Goal: Information Seeking & Learning: Check status

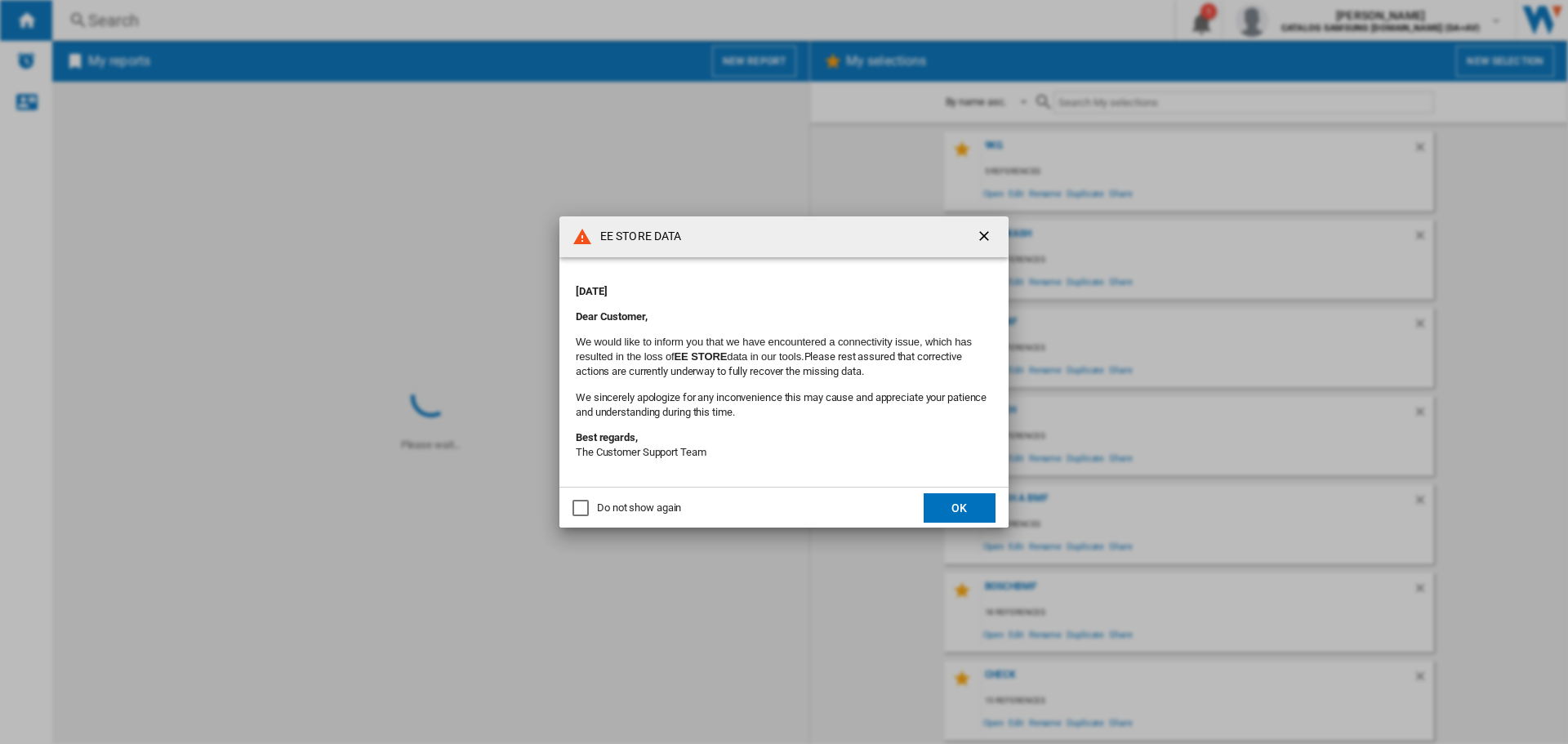
click at [939, 504] on button "OK" at bounding box center [959, 508] width 72 height 29
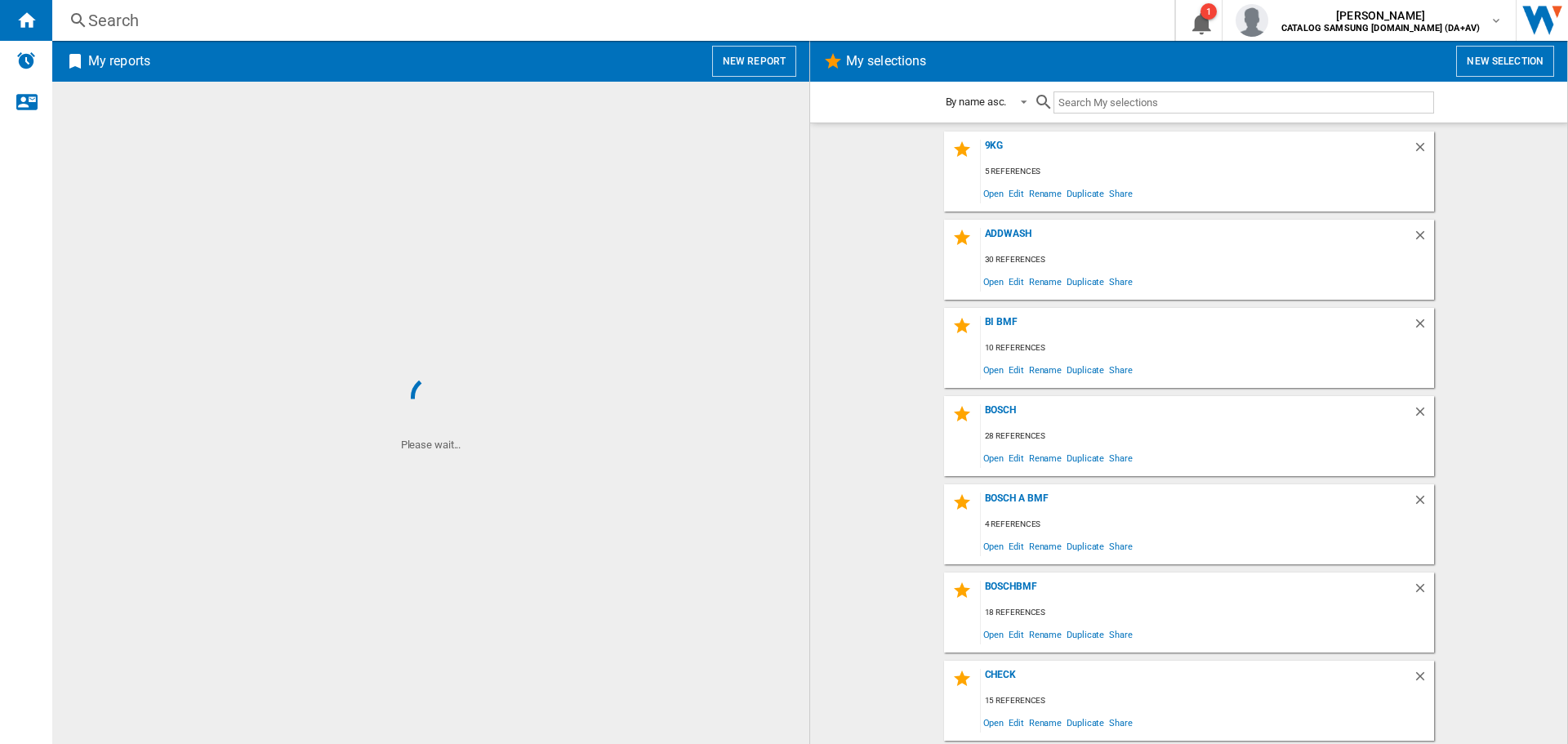
click at [338, 31] on div "Search" at bounding box center [610, 20] width 1044 height 23
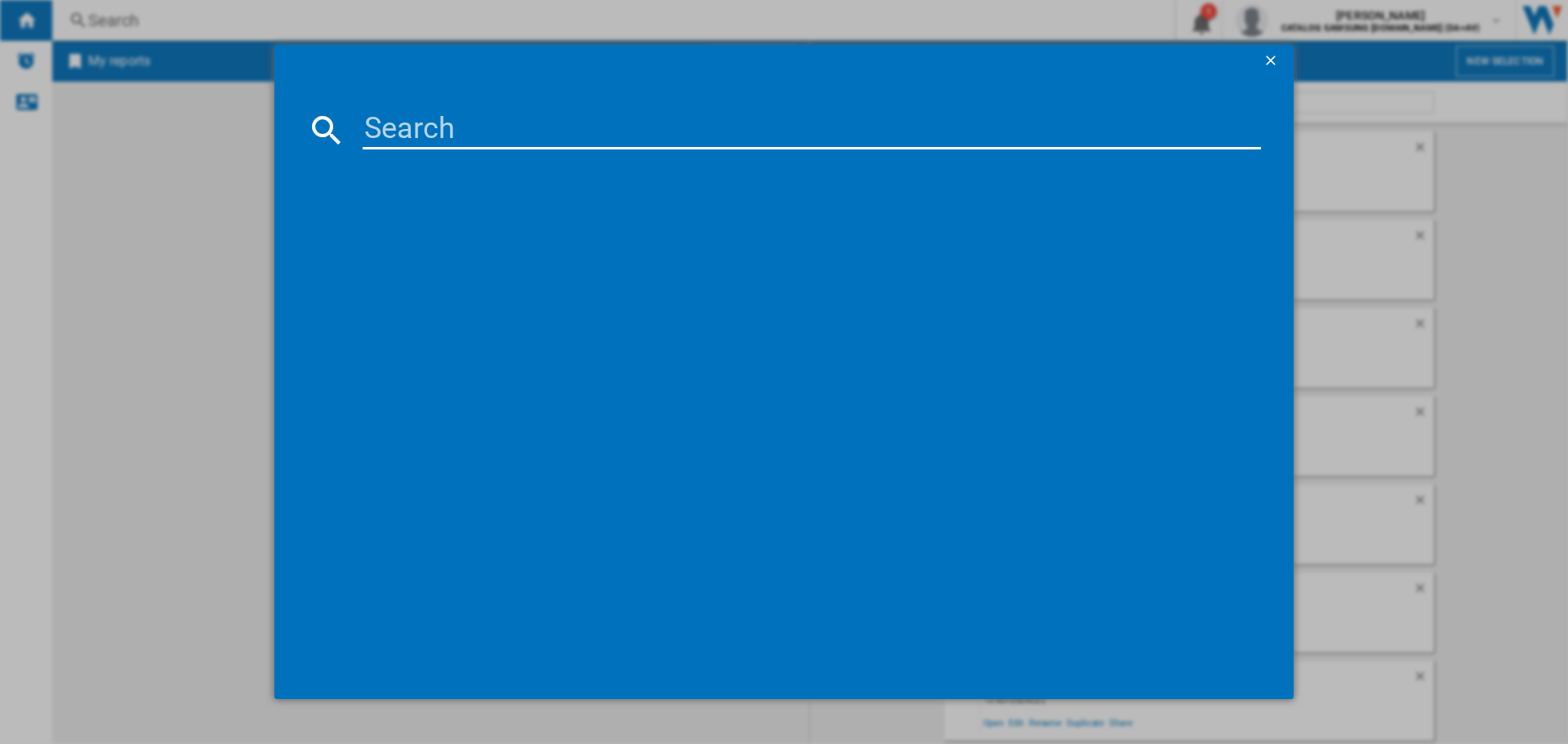
click at [416, 121] on input at bounding box center [812, 129] width 898 height 39
paste input "WD3S8043BT3"
type input "WD3S8043BT3"
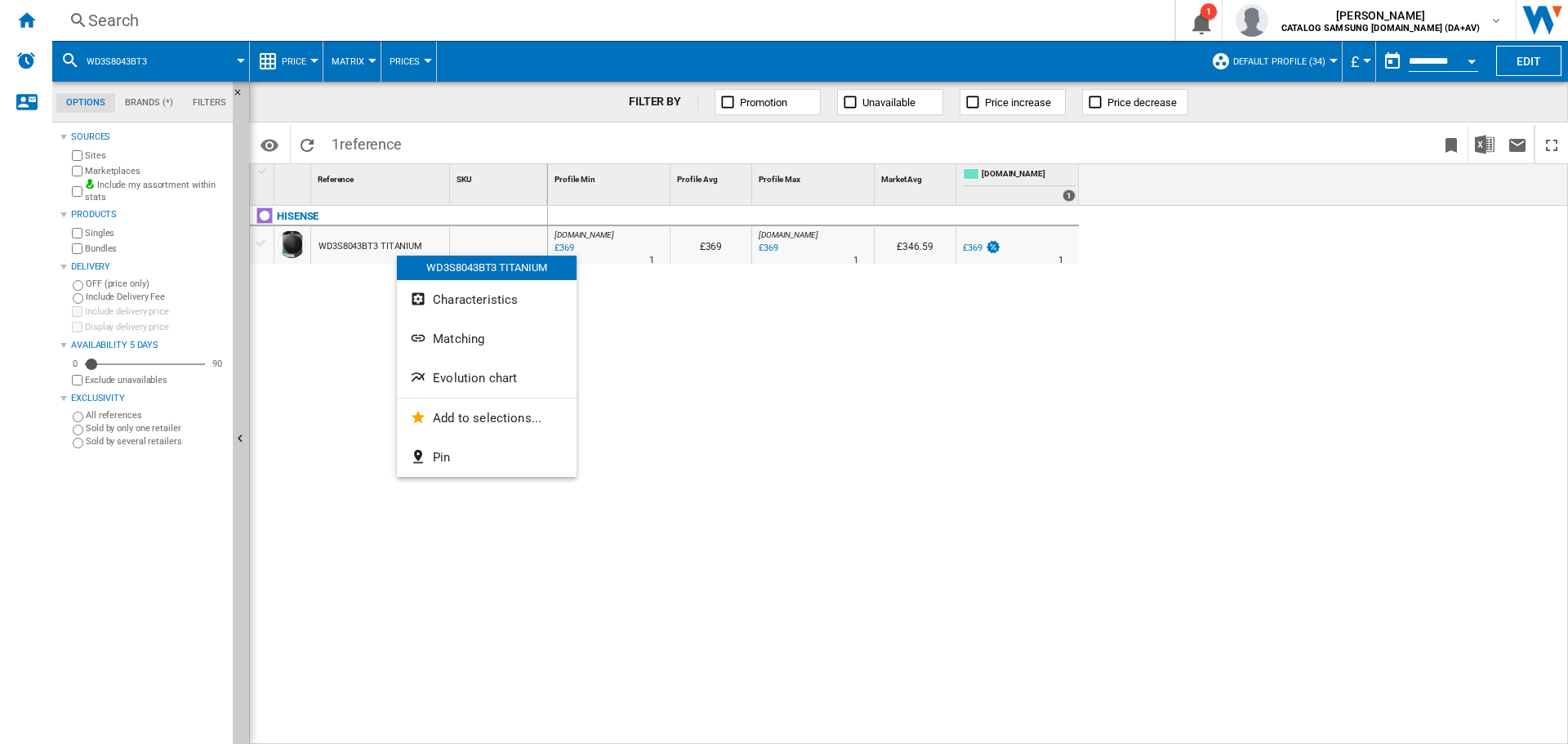
click at [502, 377] on span "Evolution chart" at bounding box center [474, 377] width 85 height 15
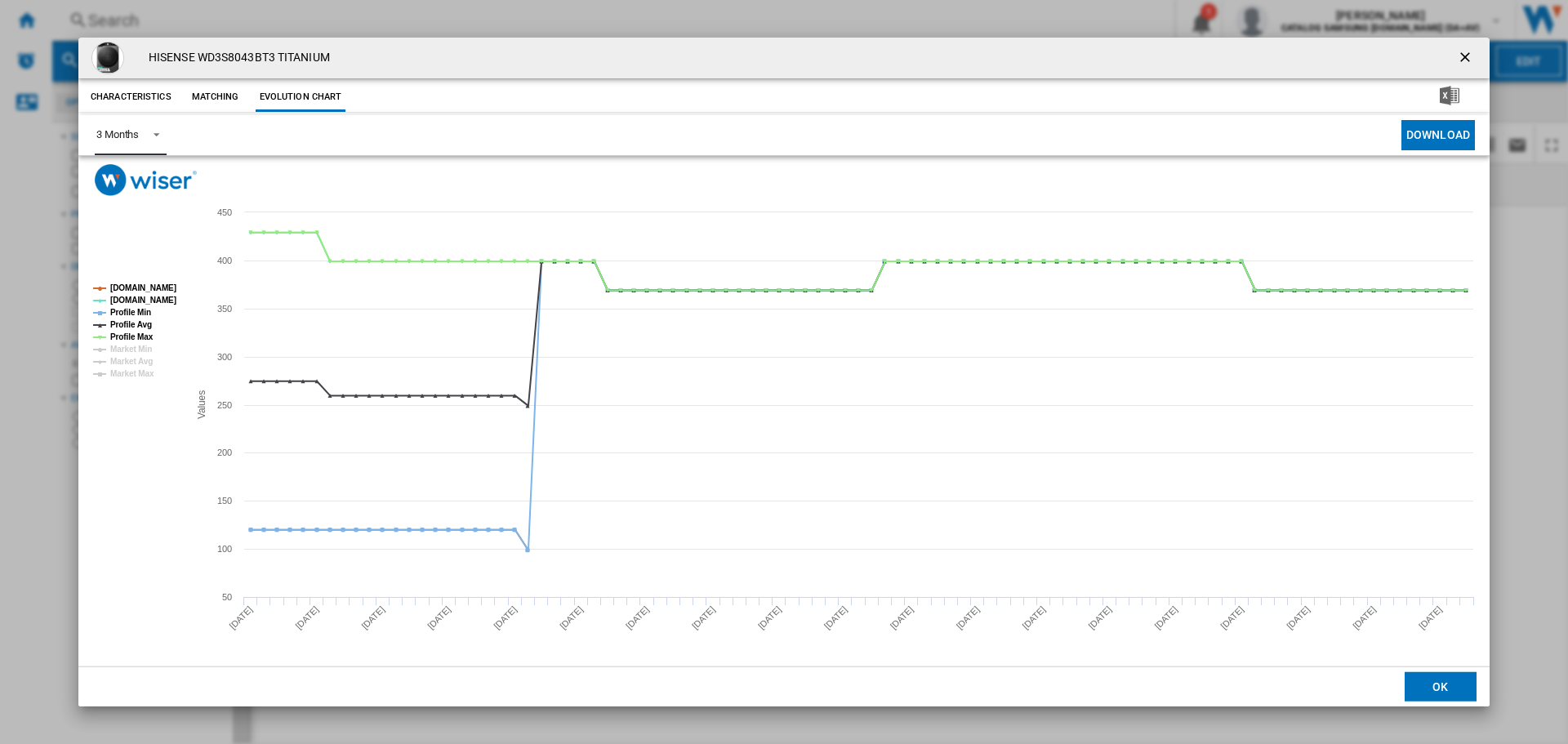
click at [114, 128] on div "3 Months" at bounding box center [118, 134] width 43 height 13
click at [151, 162] on md-option "6 Months" at bounding box center [139, 175] width 111 height 39
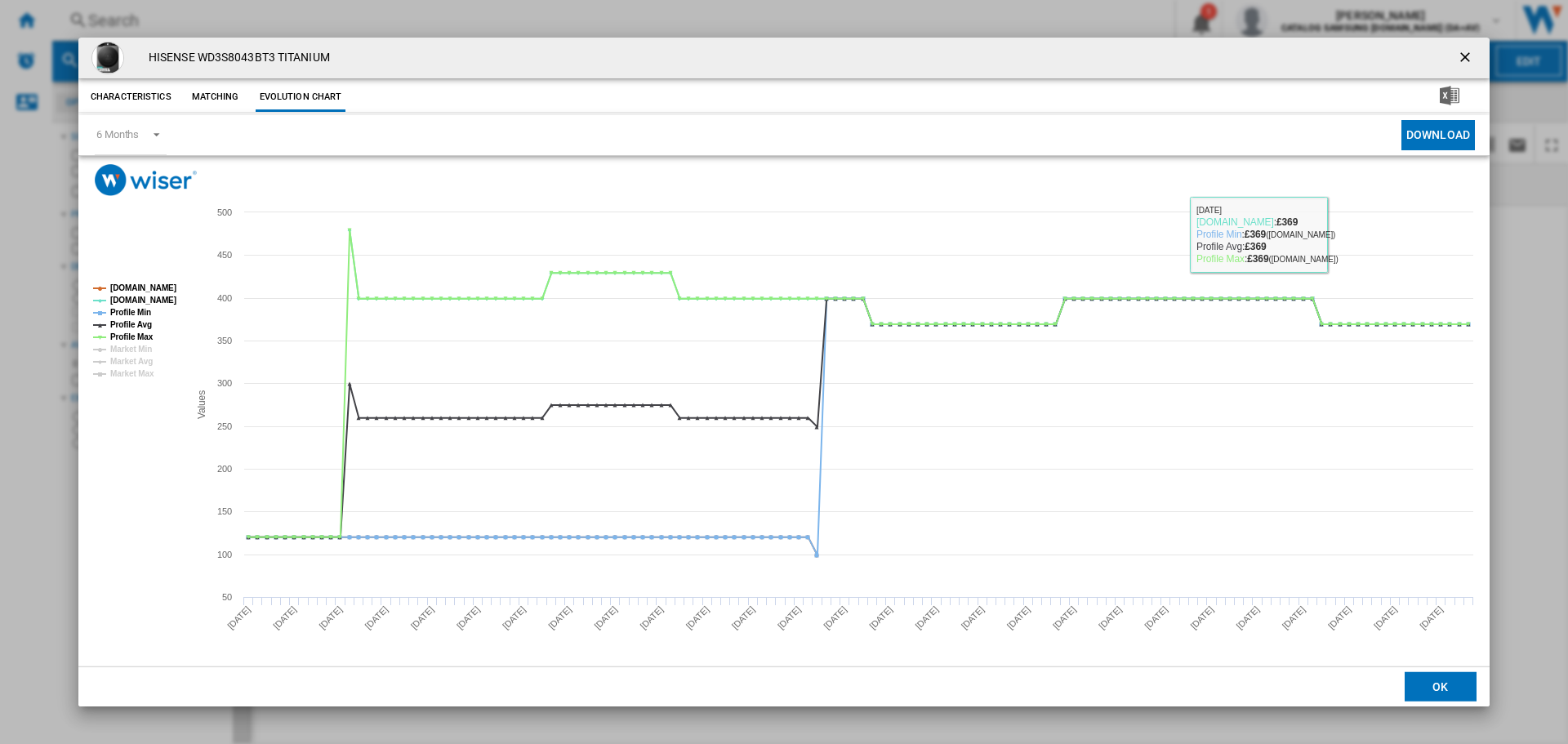
click at [1459, 56] on ng-md-icon "getI18NText('BUTTONS.CLOSE_DIALOG')" at bounding box center [1467, 58] width 19 height 19
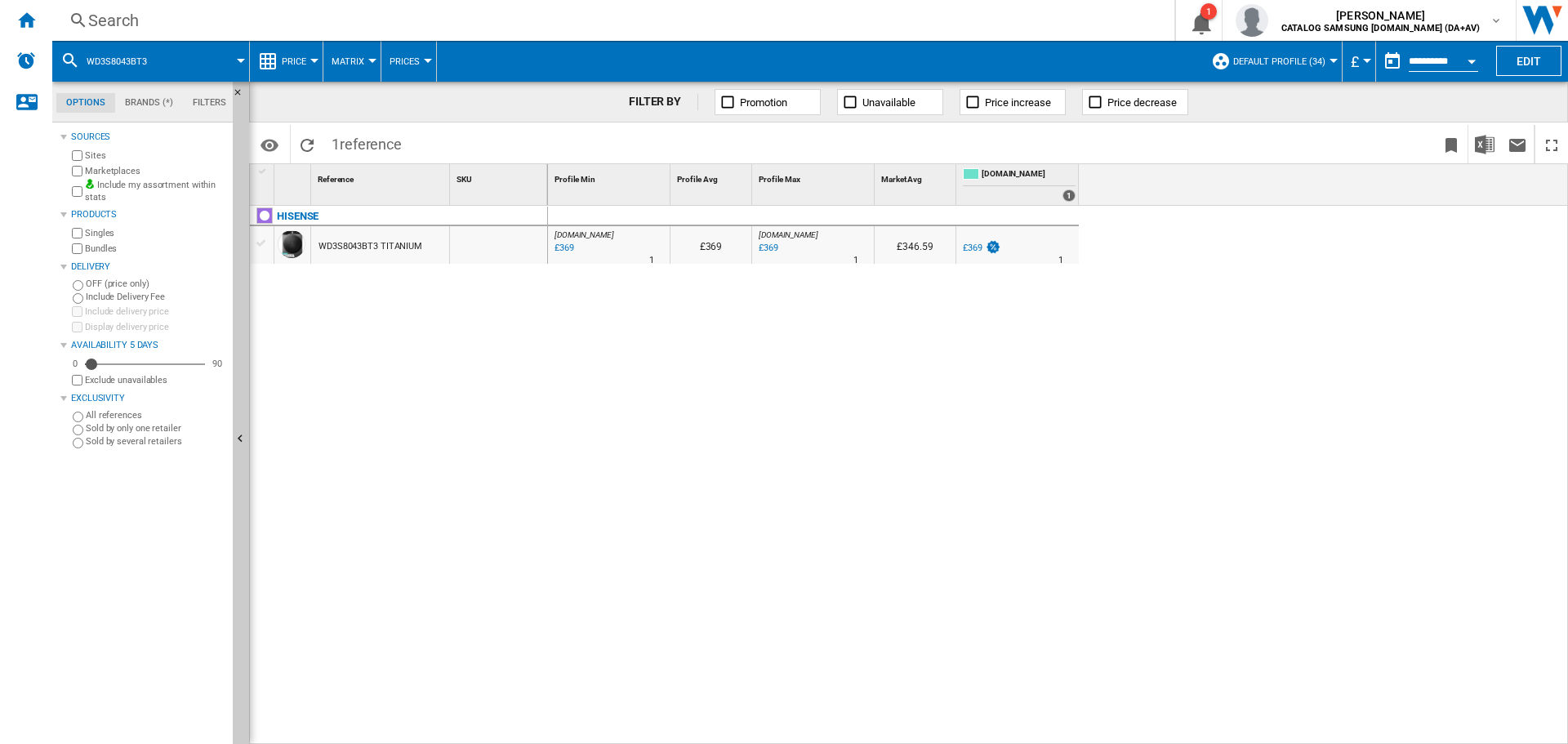
click at [1464, 64] on button "Open calendar" at bounding box center [1472, 58] width 29 height 29
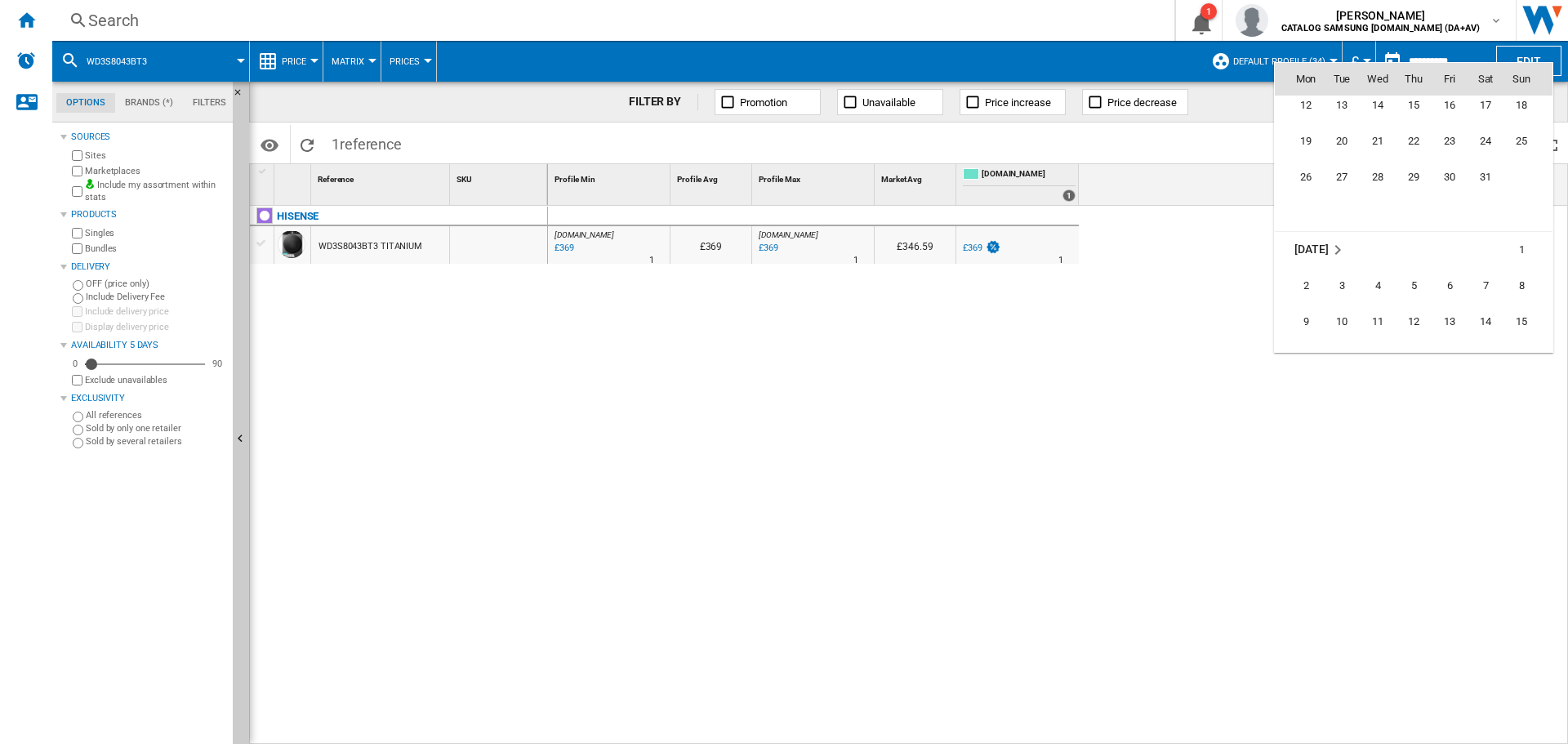
scroll to position [6814, 0]
click at [1410, 233] on span "1" at bounding box center [1413, 229] width 33 height 33
type input "**********"
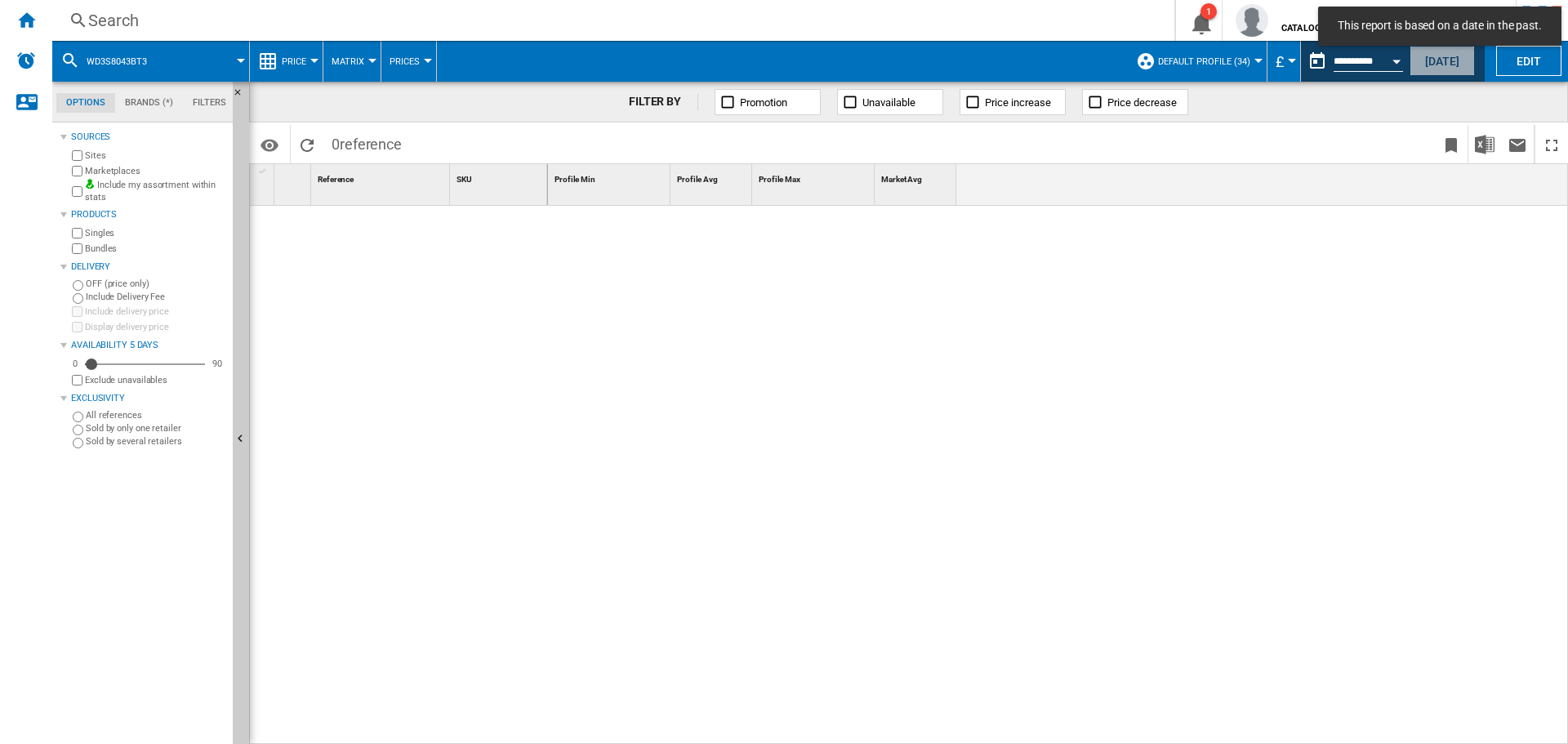
click at [1438, 61] on button "[DATE]" at bounding box center [1442, 60] width 65 height 30
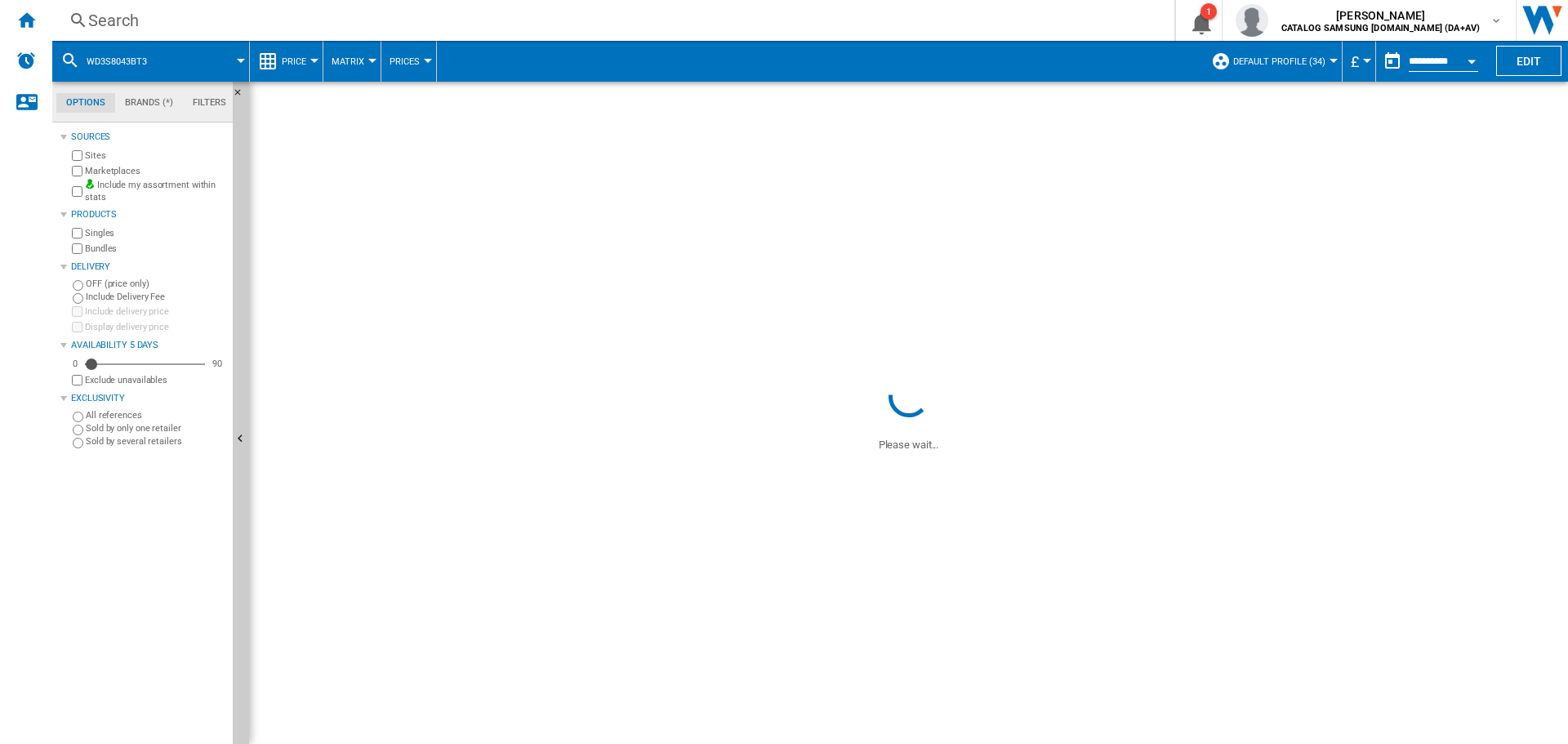
click at [1420, 61] on input "**********" at bounding box center [1443, 63] width 69 height 15
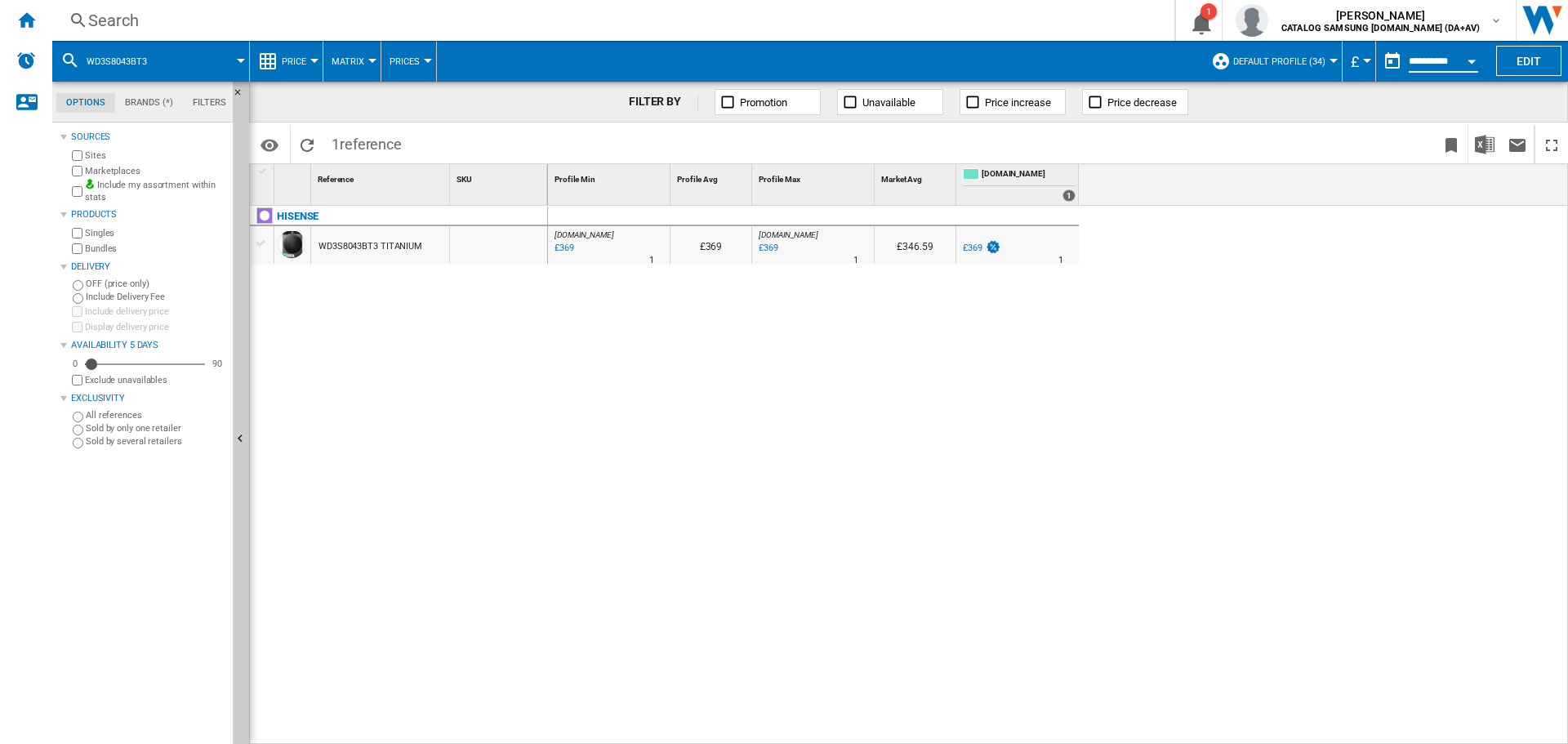
click at [1473, 59] on div "Open calendar" at bounding box center [1471, 61] width 8 height 4
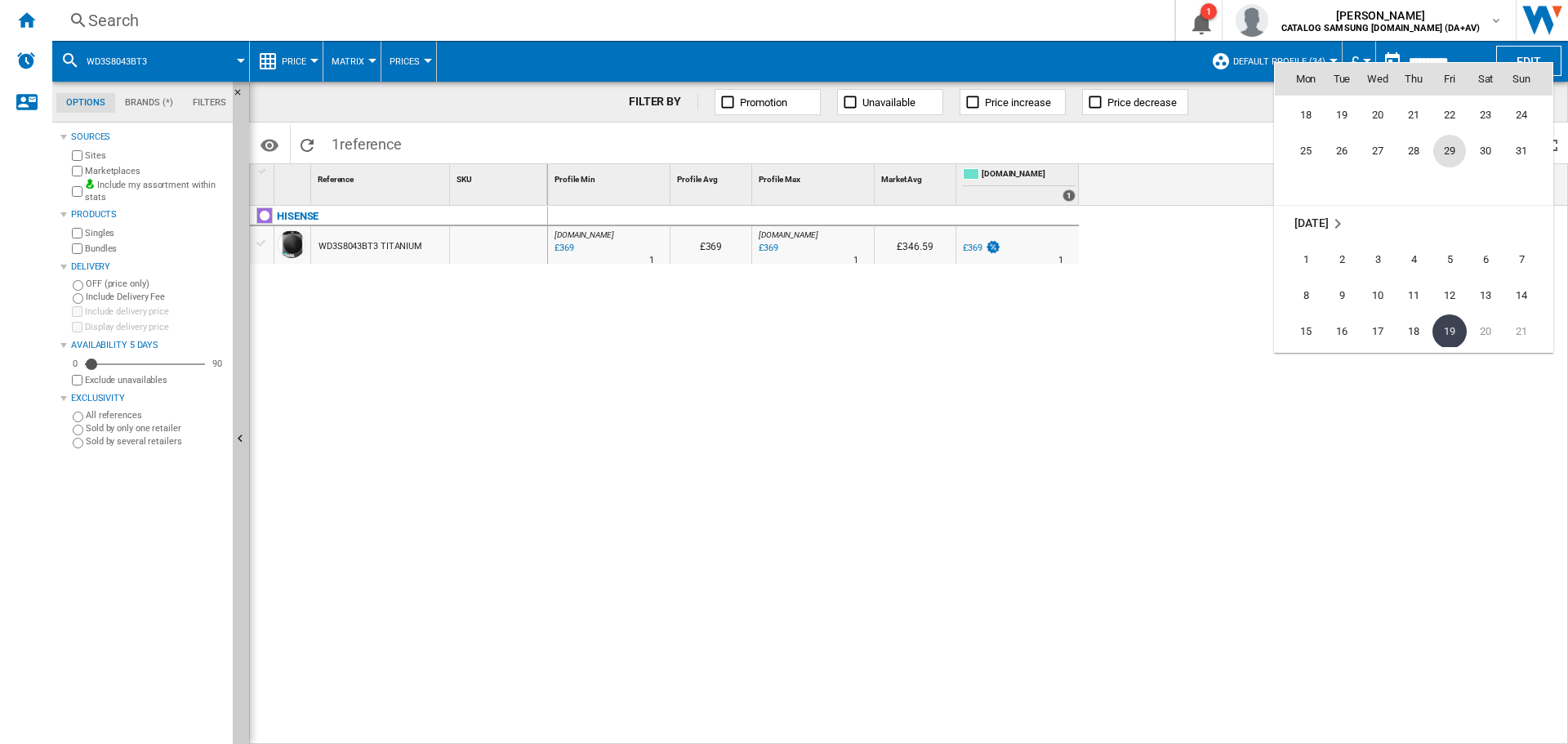
scroll to position [7549, 0]
click at [1446, 186] on span "8" at bounding box center [1449, 179] width 33 height 33
type input "**********"
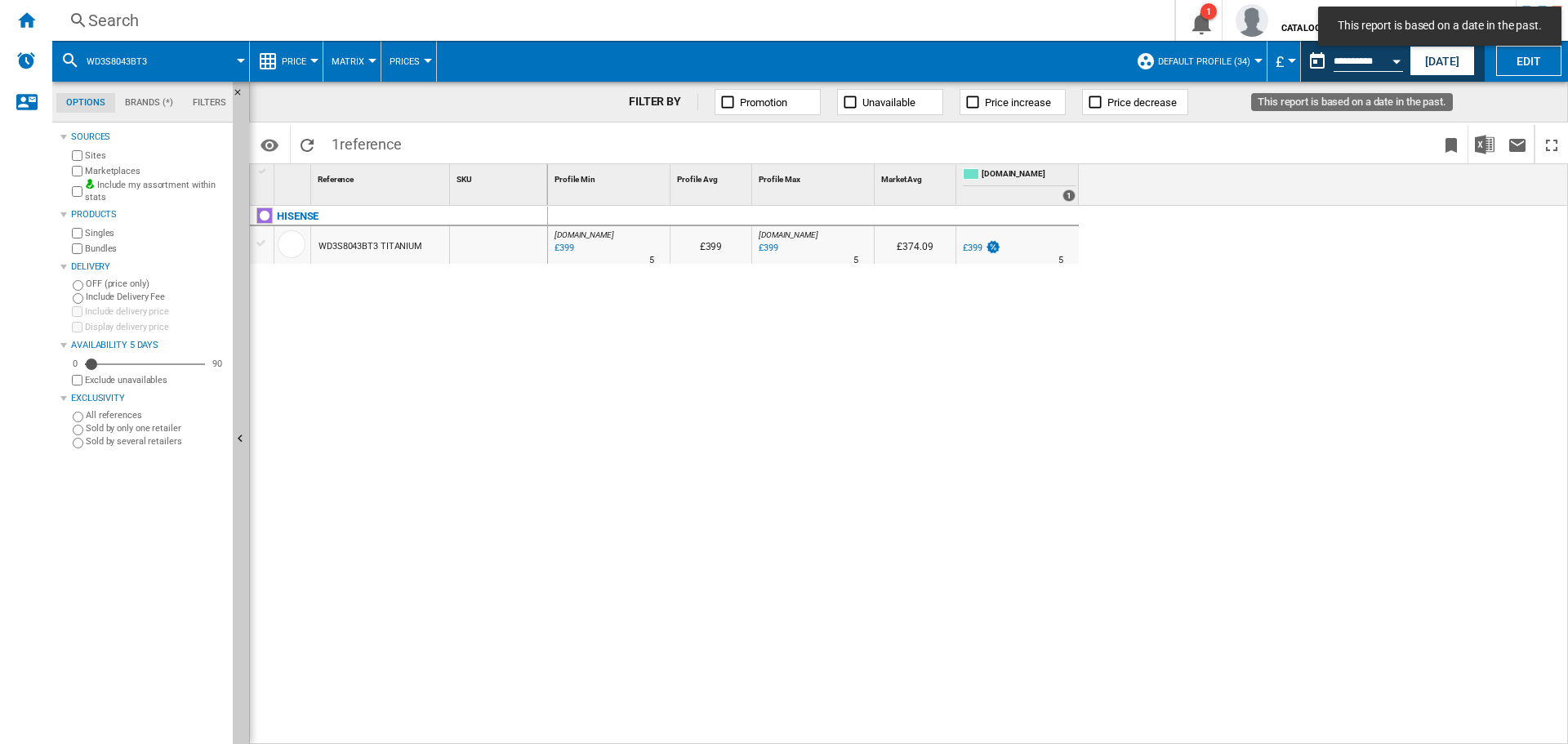
click at [1396, 63] on button "Open calendar" at bounding box center [1396, 58] width 29 height 29
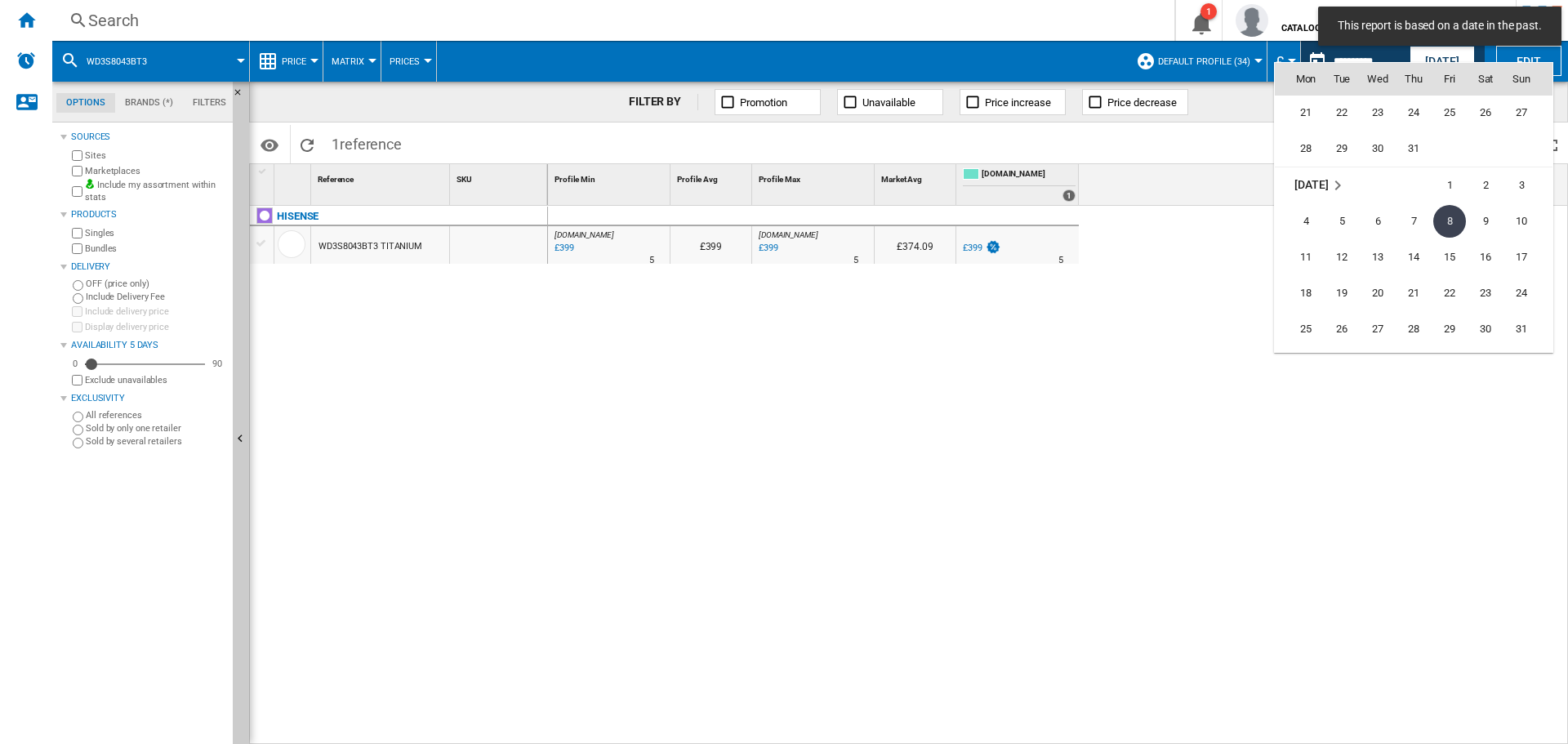
scroll to position [7414, 0]
click at [1528, 206] on span "27" at bounding box center [1521, 205] width 33 height 33
type input "**********"
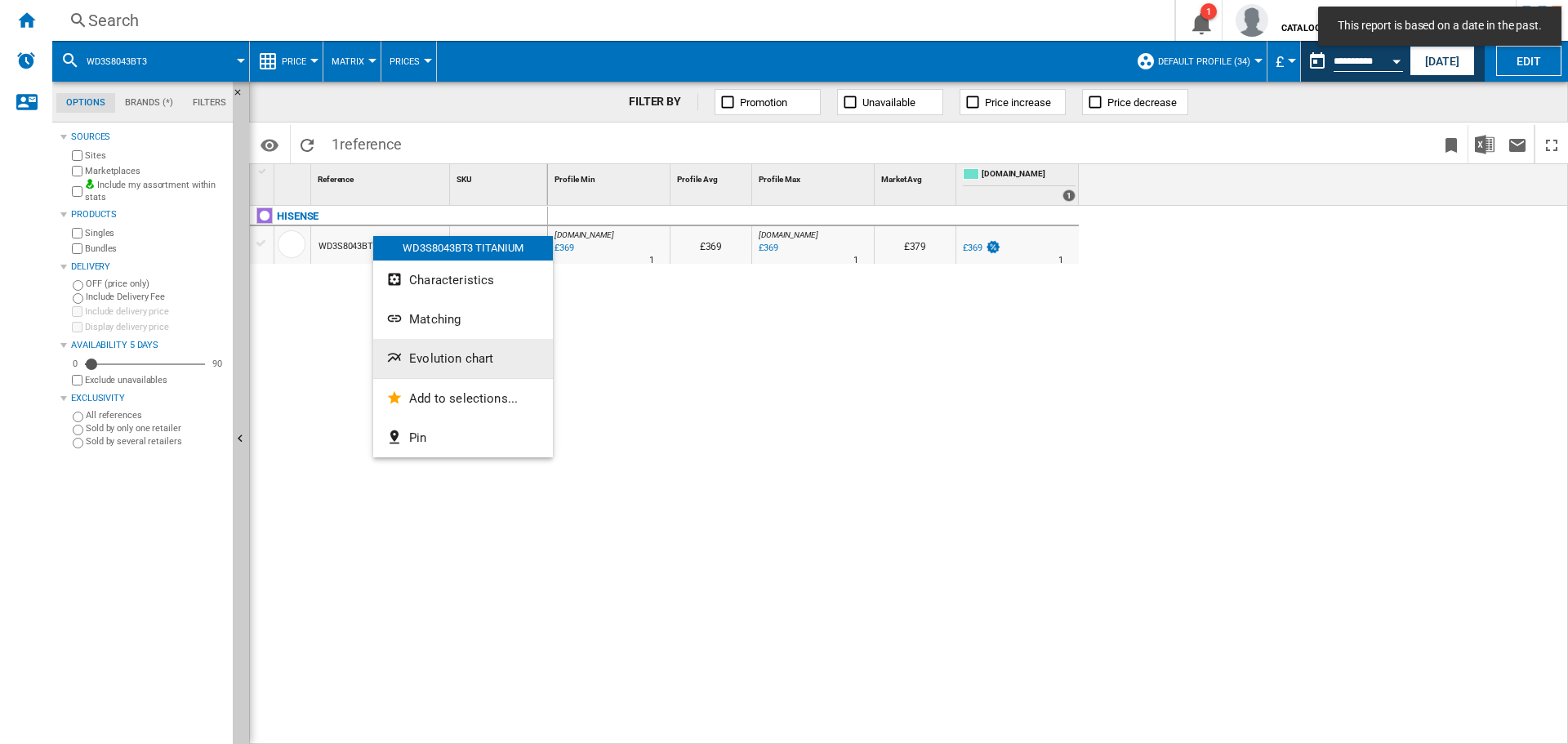
click at [449, 352] on span "Evolution chart" at bounding box center [451, 358] width 85 height 15
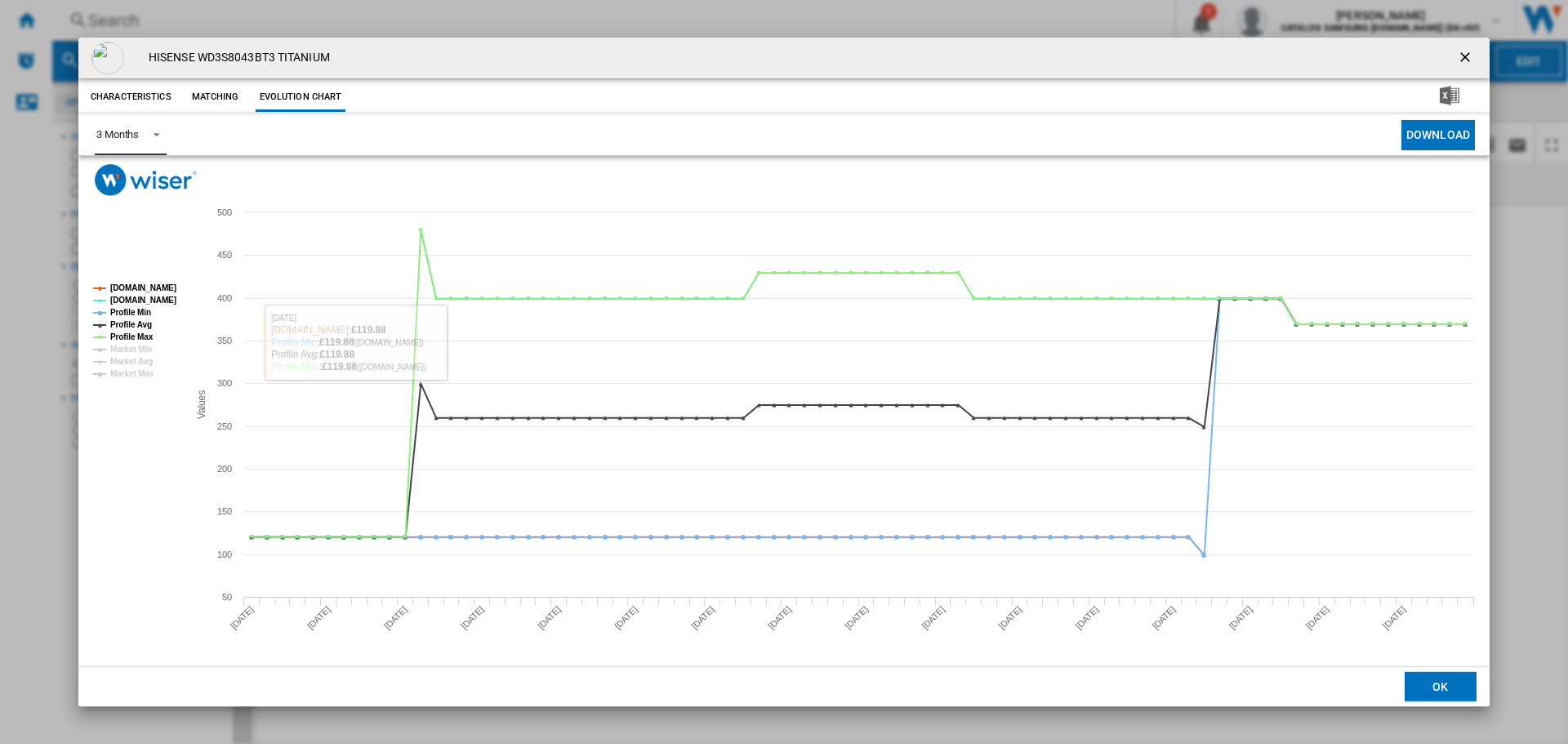
click at [132, 143] on md-select-value "3 Months" at bounding box center [130, 134] width 72 height 40
click at [122, 170] on div "6 Months" at bounding box center [118, 174] width 43 height 15
click at [1467, 59] on ng-md-icon "getI18NText('BUTTONS.CLOSE_DIALOG')" at bounding box center [1467, 58] width 19 height 19
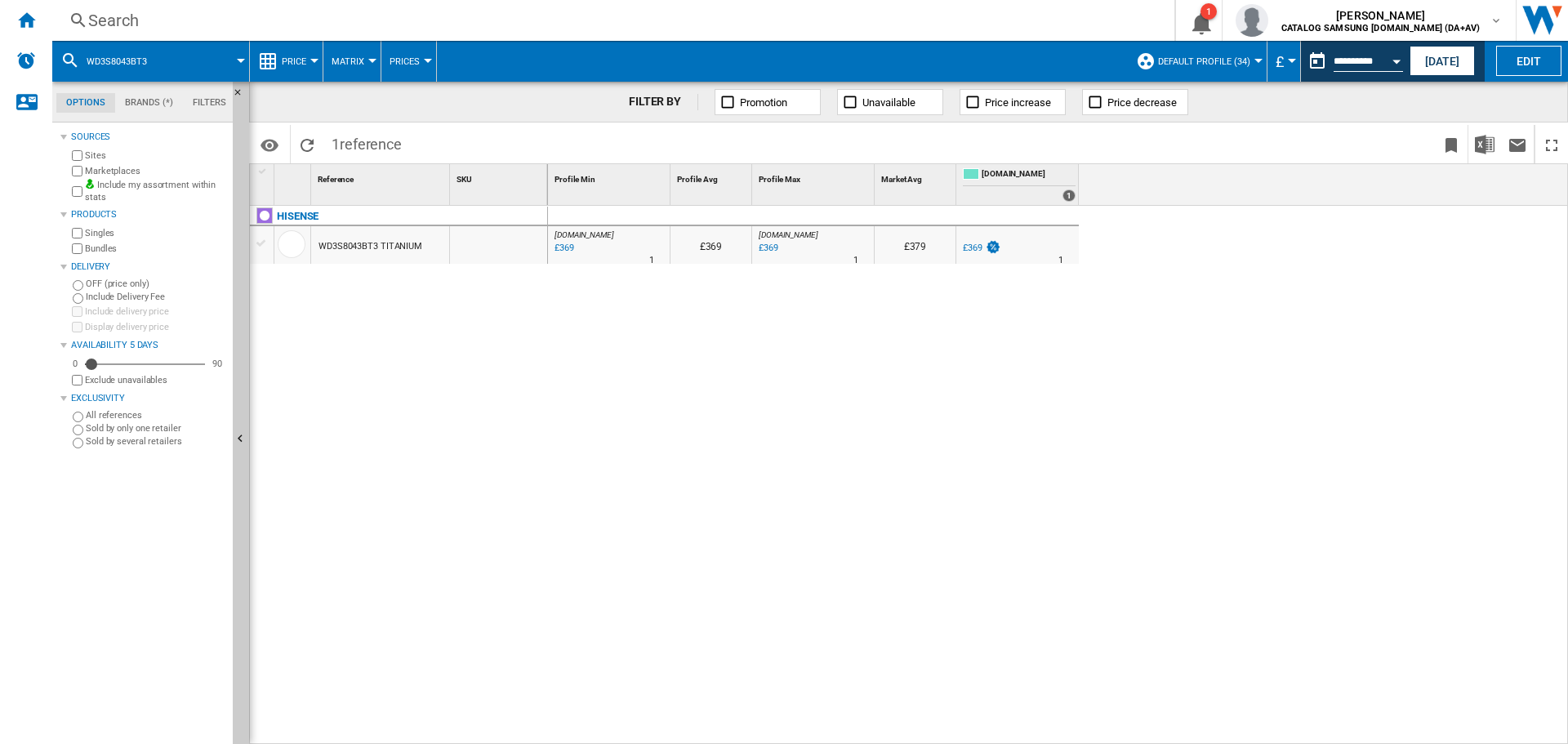
click at [396, 19] on div "Search" at bounding box center [610, 20] width 1044 height 23
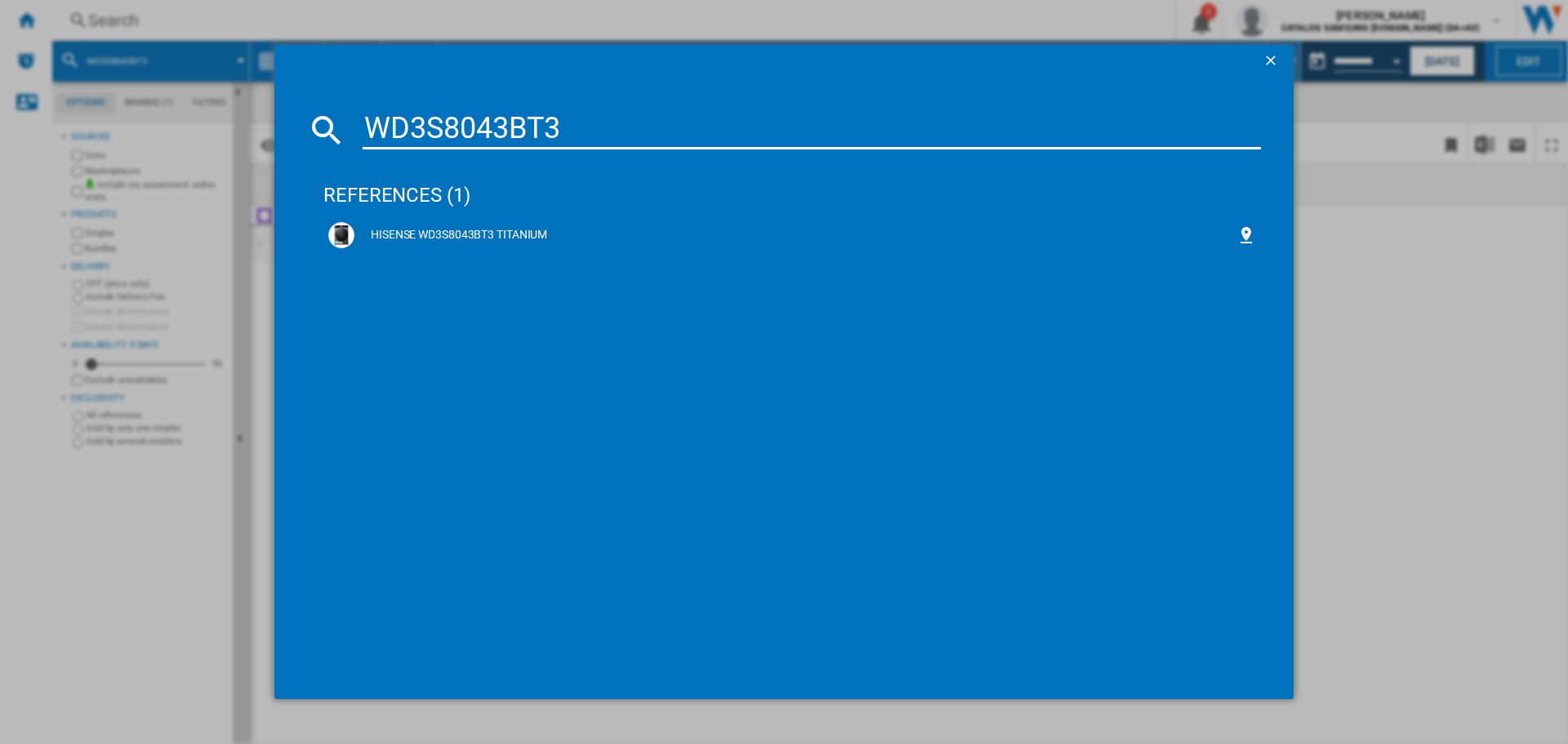
click at [455, 123] on input "WD3S8043BT3" at bounding box center [812, 129] width 898 height 39
paste input "QA8014EVJMT"
type input "WDQA8014EVJMT"
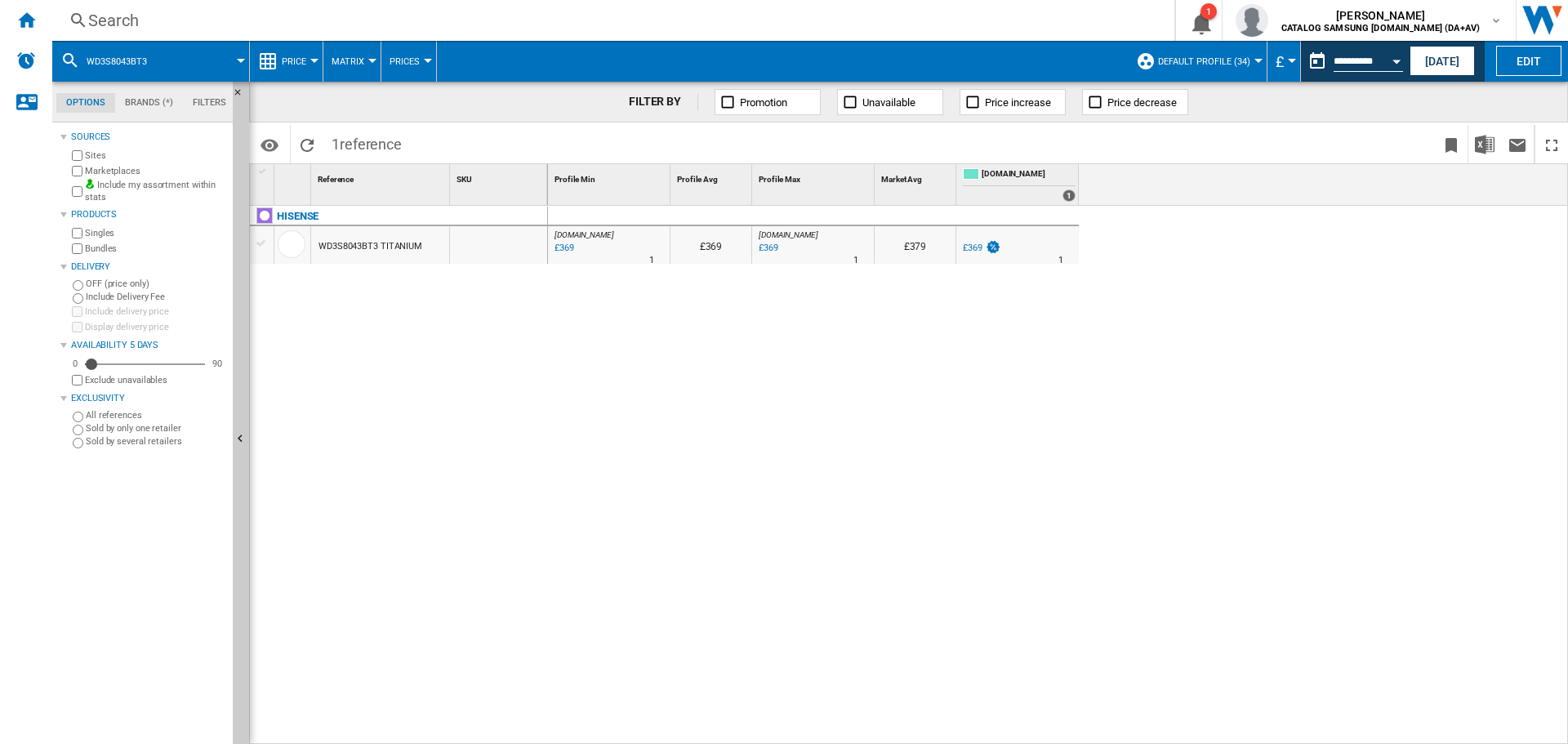
click at [401, 19] on div "Search" at bounding box center [610, 20] width 1044 height 23
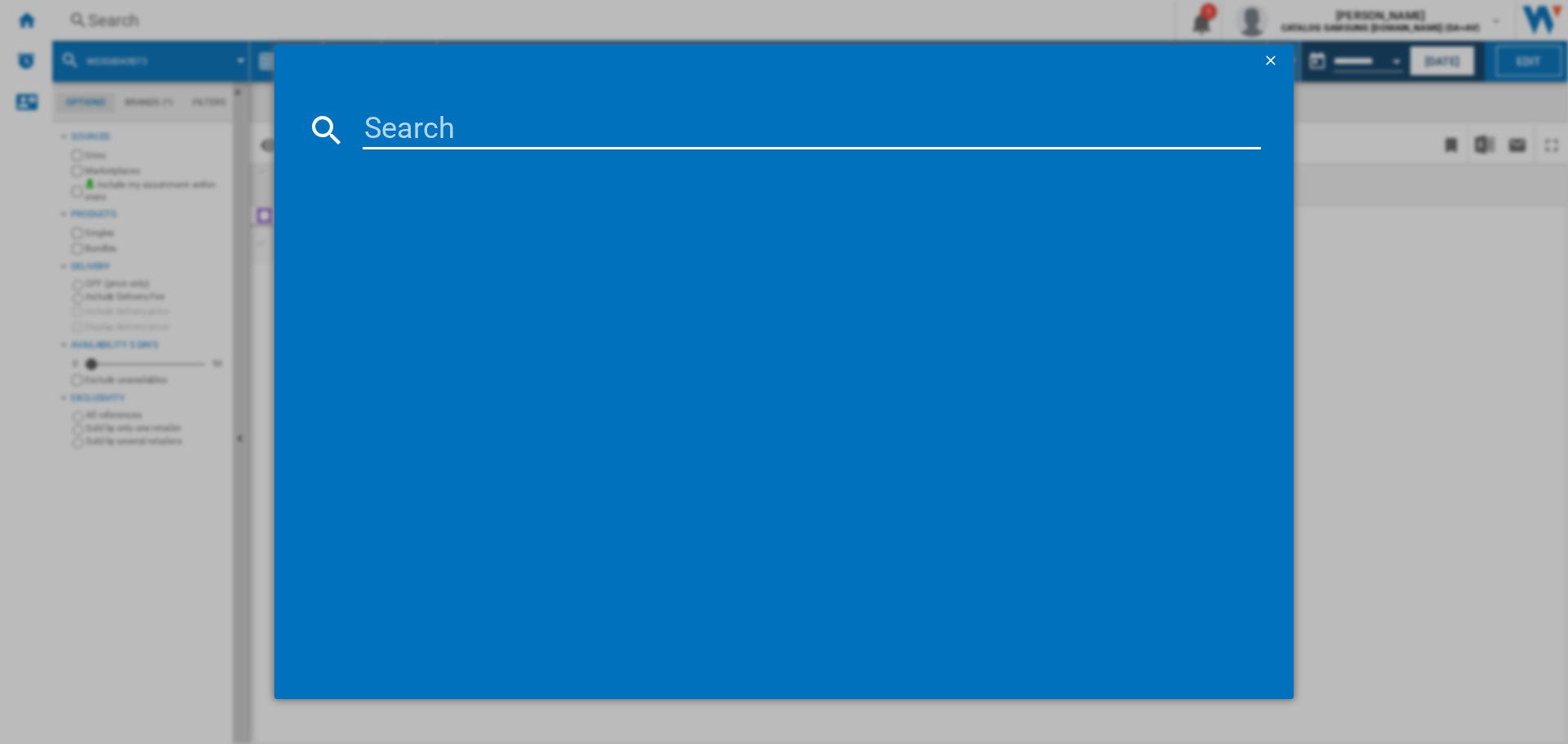
type input "WDQA8014EVJMT"
click at [639, 128] on input "WDQA8014EVJMT" at bounding box center [812, 129] width 898 height 39
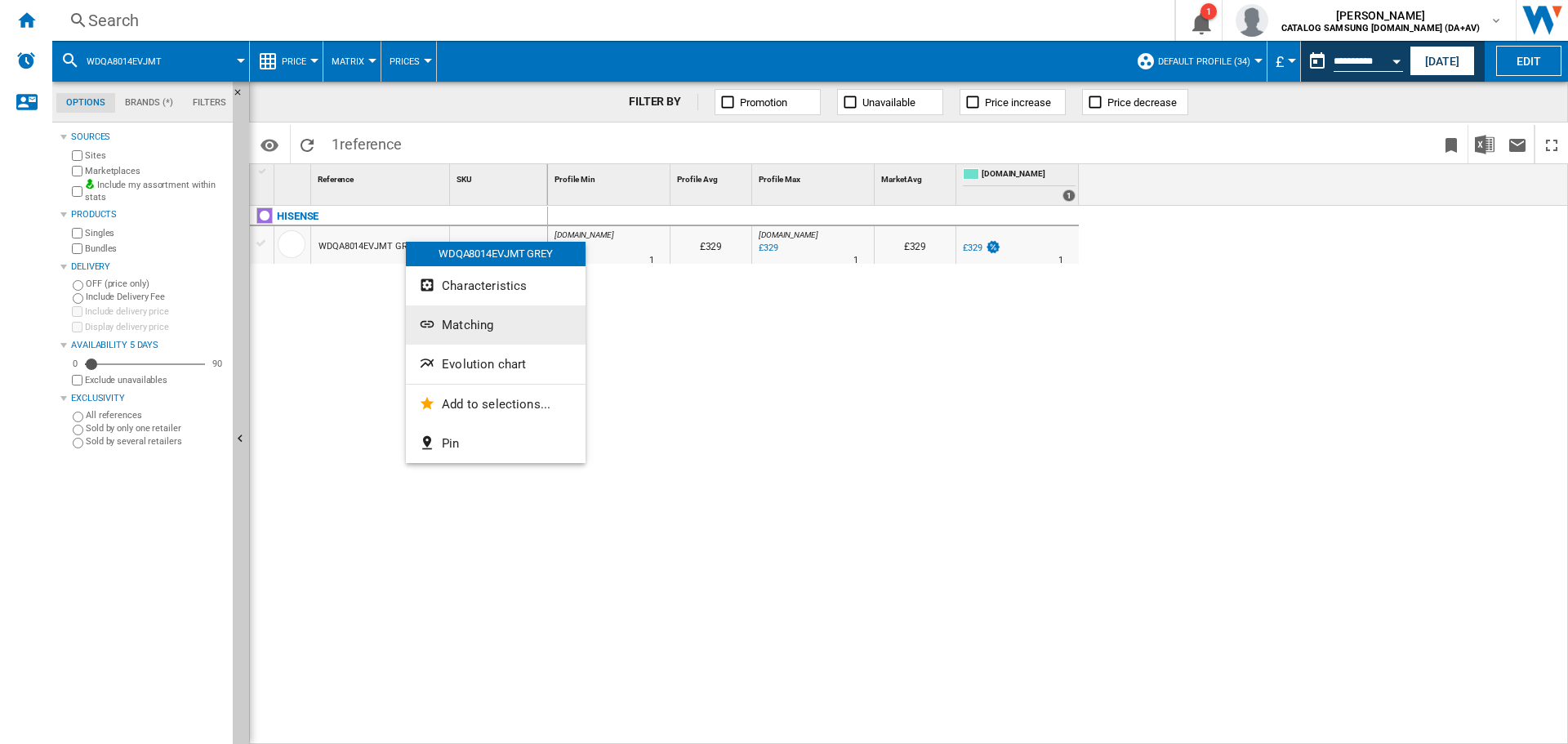
click at [485, 328] on span "Matching" at bounding box center [467, 325] width 52 height 15
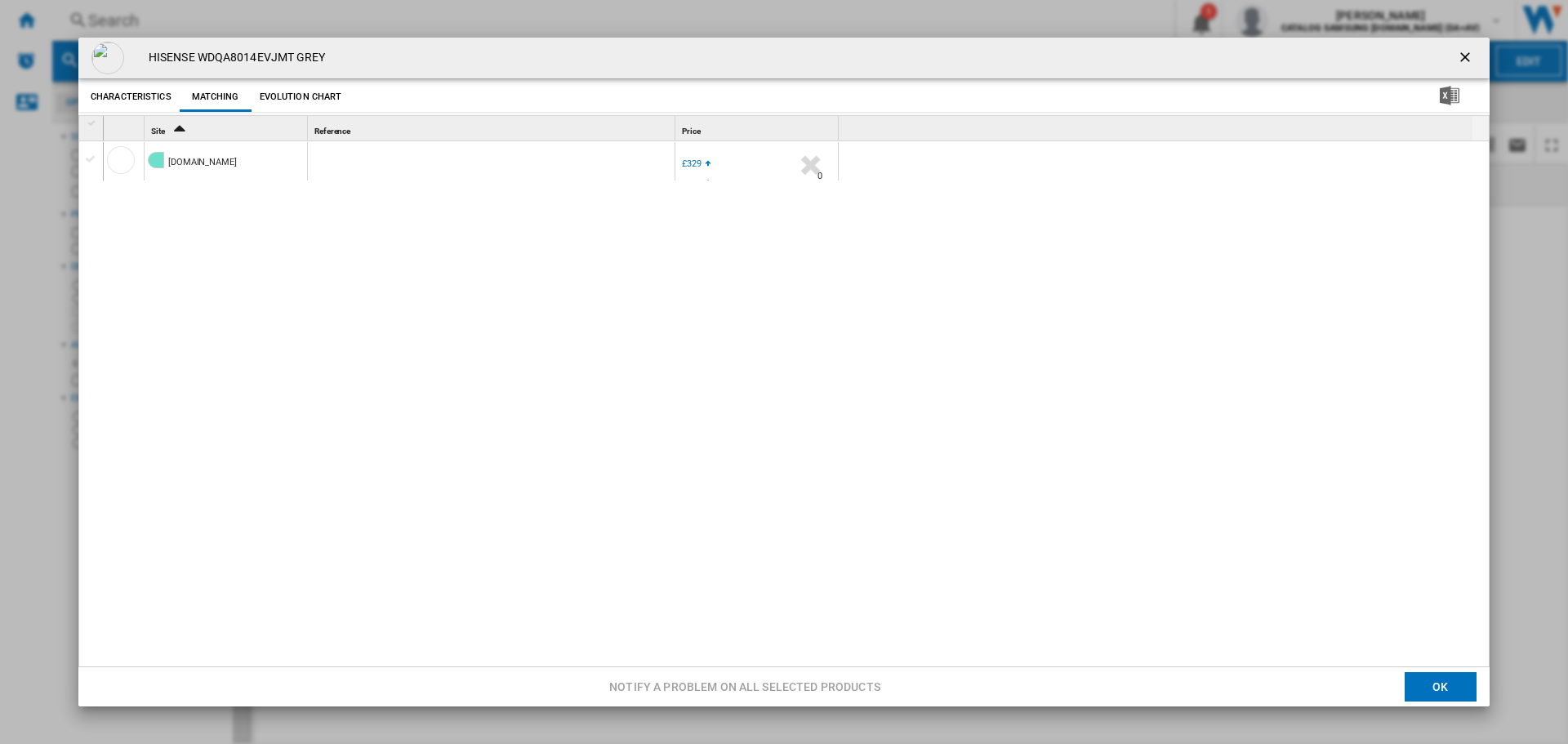
click at [301, 99] on button "Evolution chart" at bounding box center [300, 97] width 90 height 29
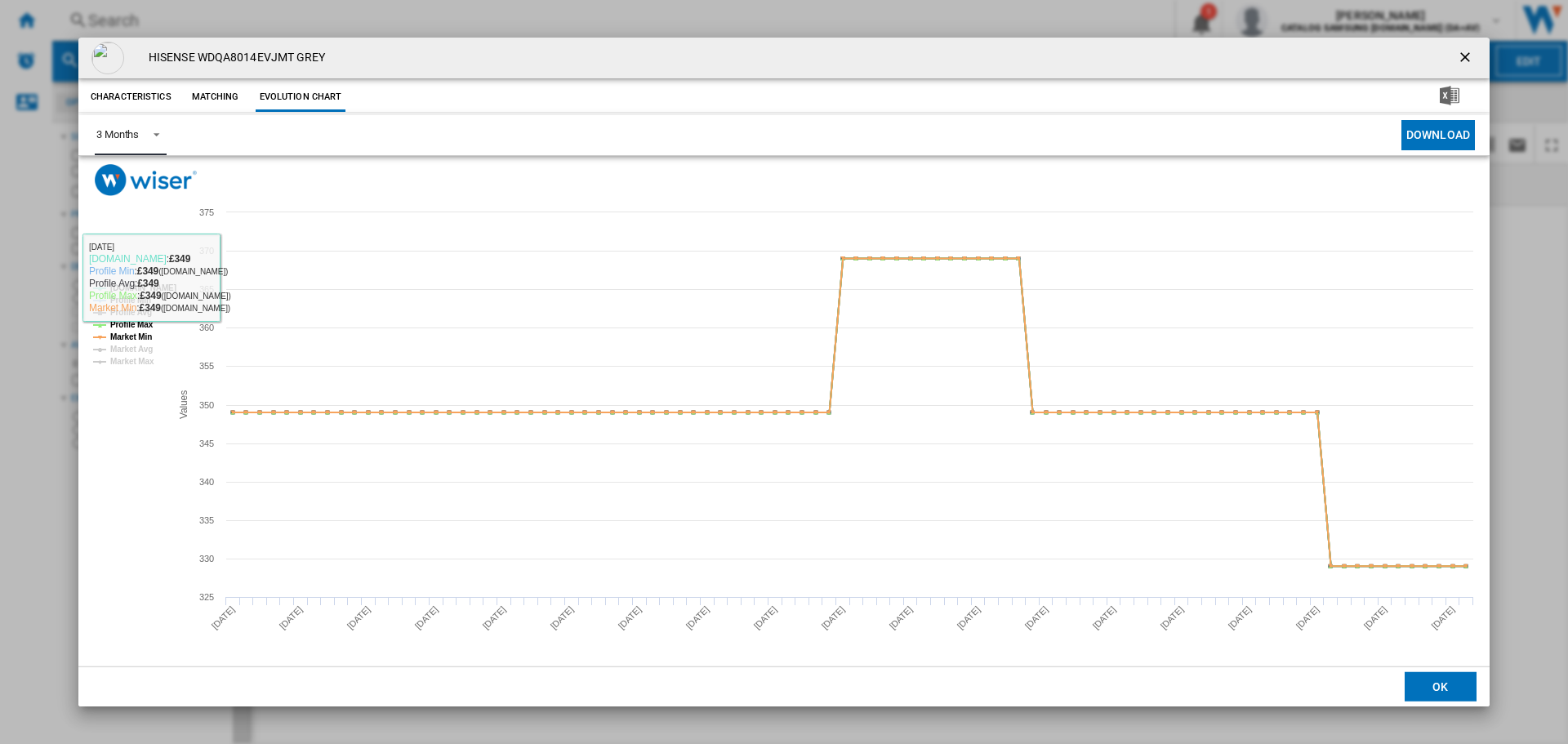
click at [152, 136] on span "Product popup" at bounding box center [152, 132] width 19 height 15
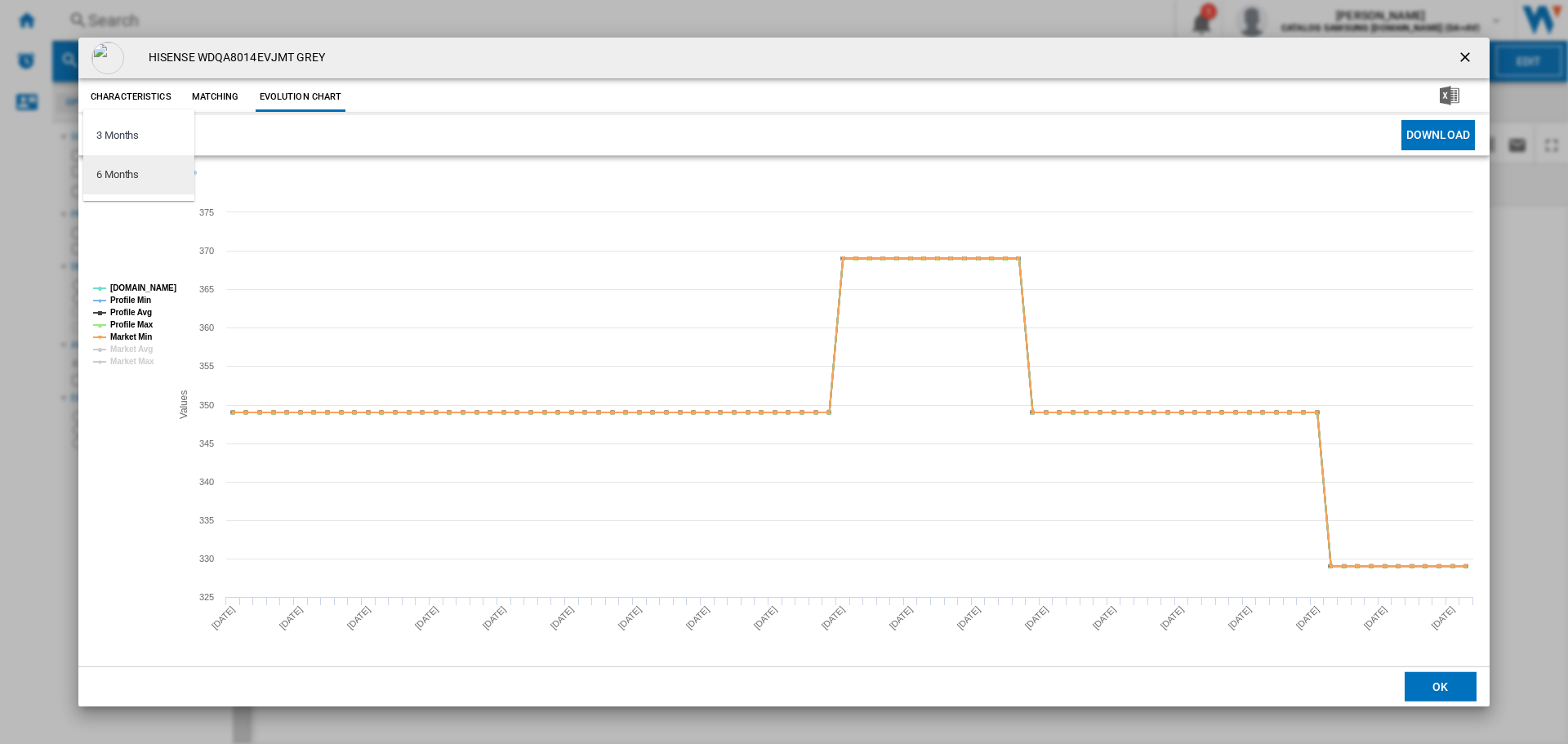
click at [157, 180] on md-option "6 Months" at bounding box center [139, 175] width 111 height 39
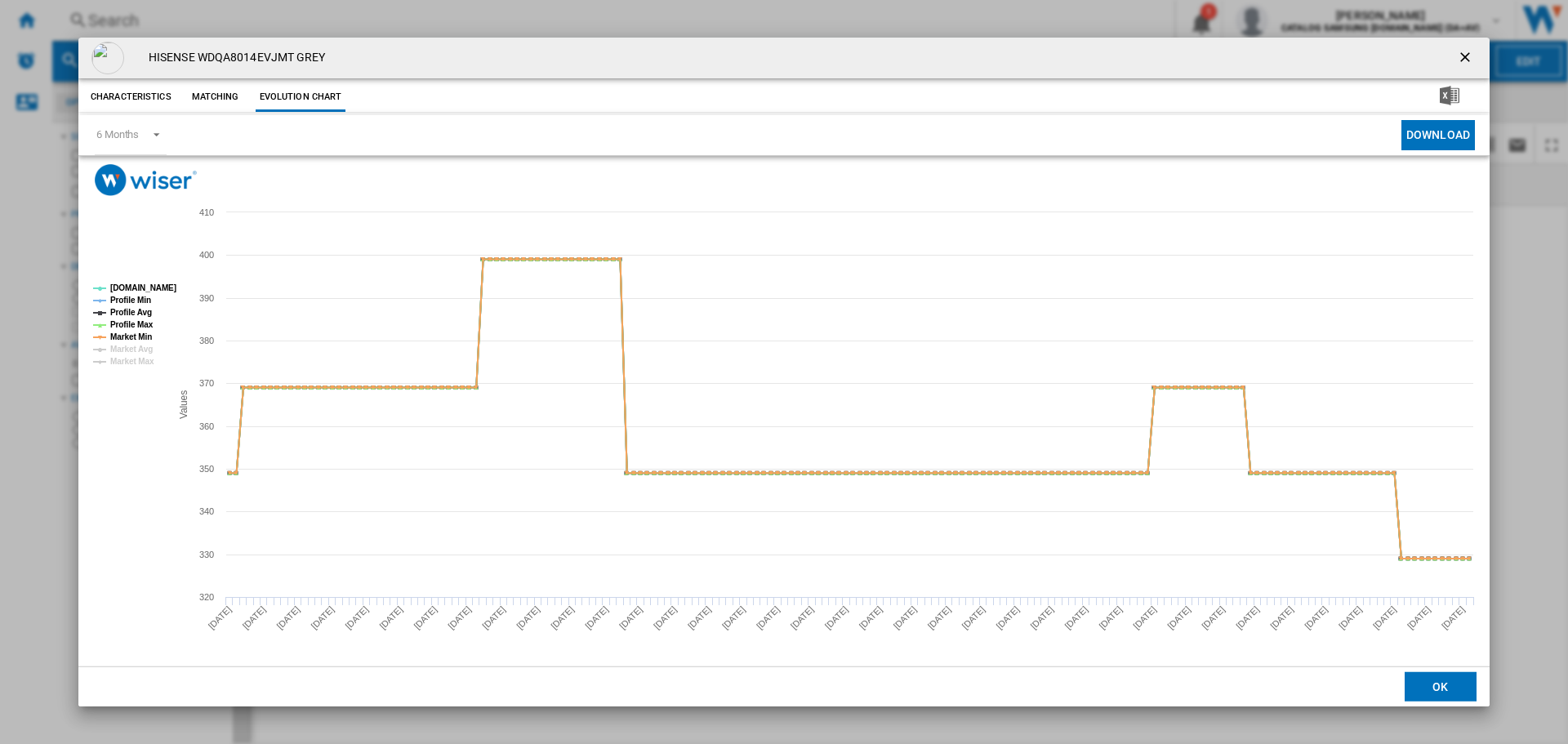
click at [1468, 54] on ng-md-icon "getI18NText('BUTTONS.CLOSE_DIALOG')" at bounding box center [1467, 58] width 19 height 19
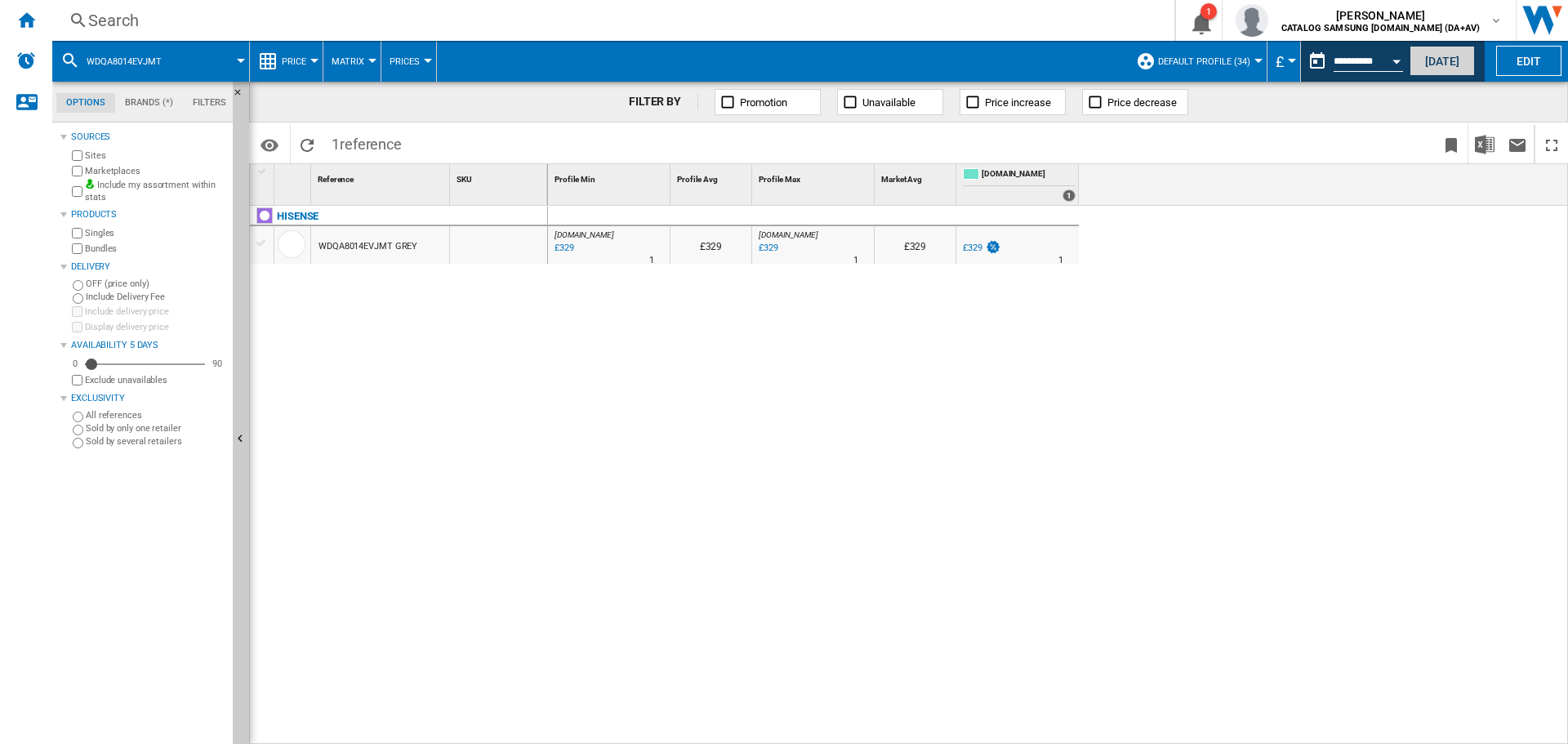
click at [1437, 60] on button "[DATE]" at bounding box center [1442, 60] width 65 height 30
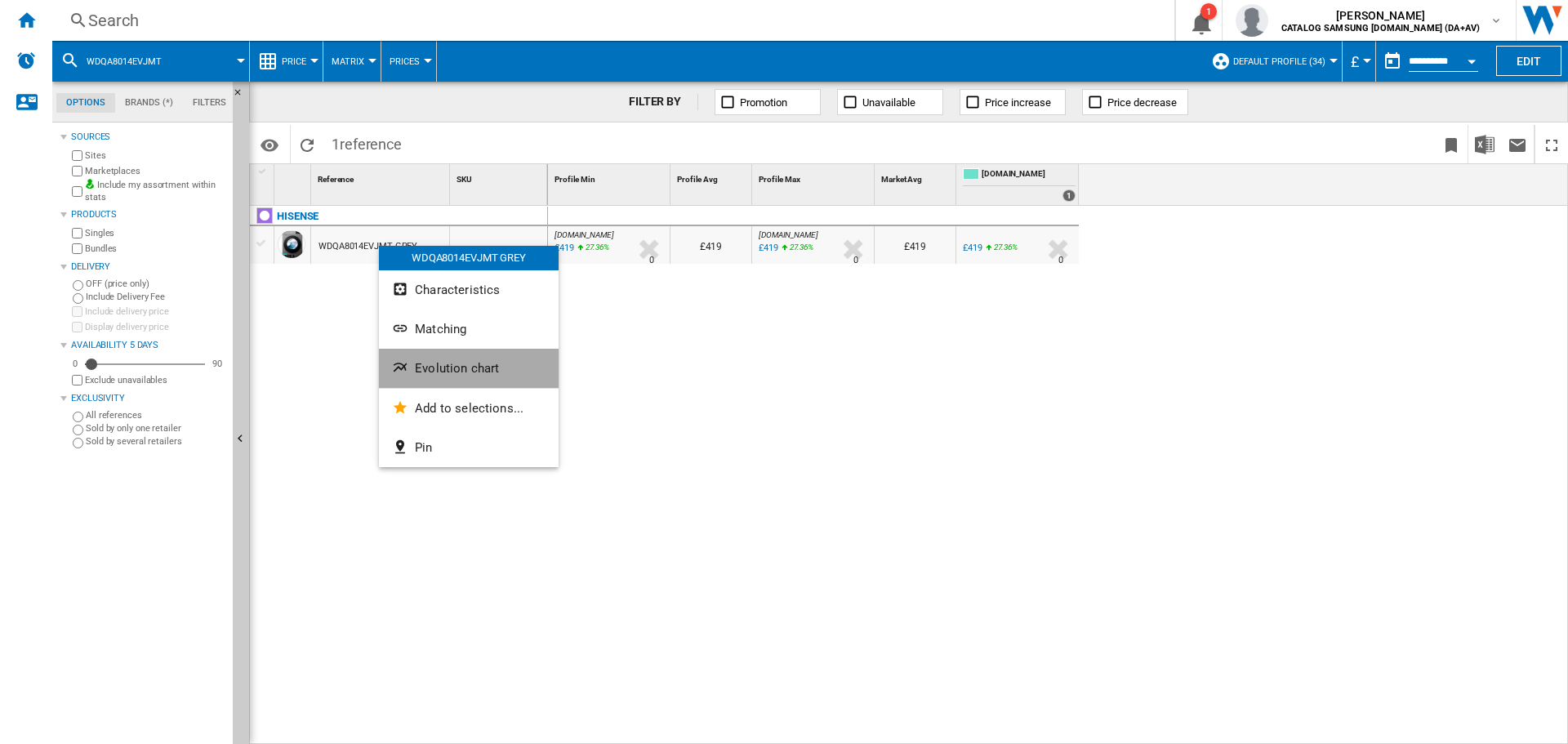
click at [462, 368] on span "Evolution chart" at bounding box center [457, 368] width 85 height 15
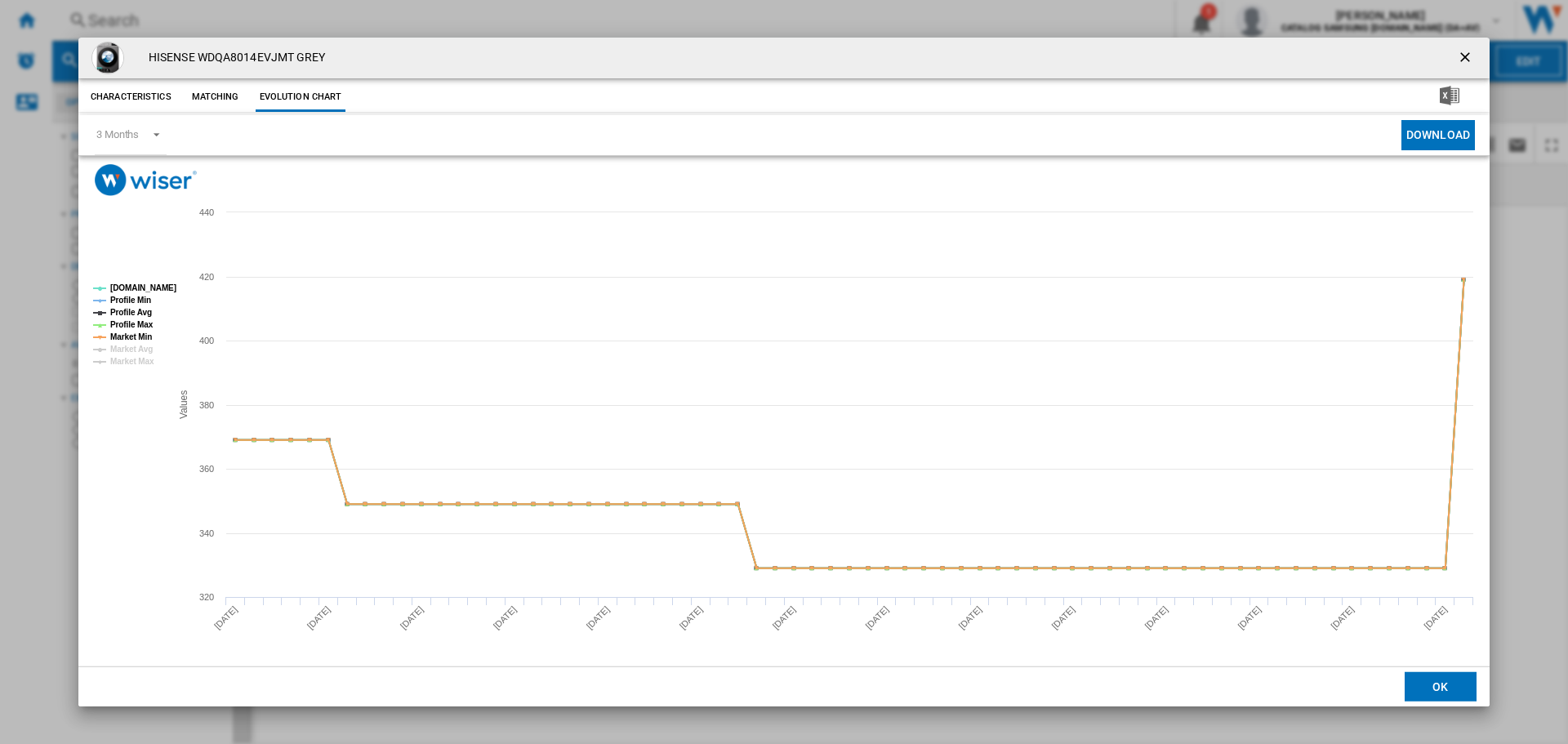
click at [1467, 58] on ng-md-icon "getI18NText('BUTTONS.CLOSE_DIALOG')" at bounding box center [1467, 58] width 19 height 19
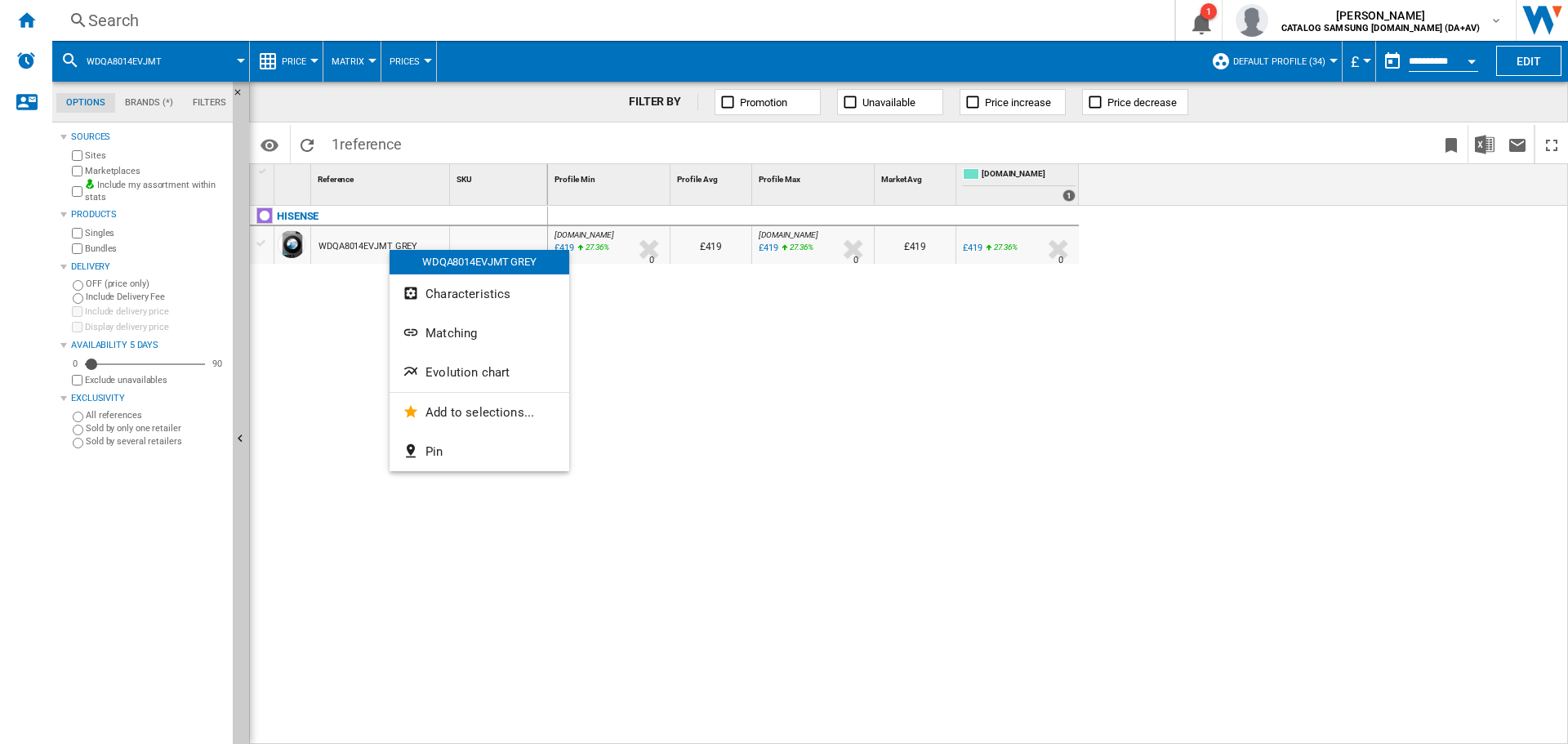
click at [513, 365] on button "Evolution chart" at bounding box center [479, 372] width 180 height 39
